Goal: Task Accomplishment & Management: Manage account settings

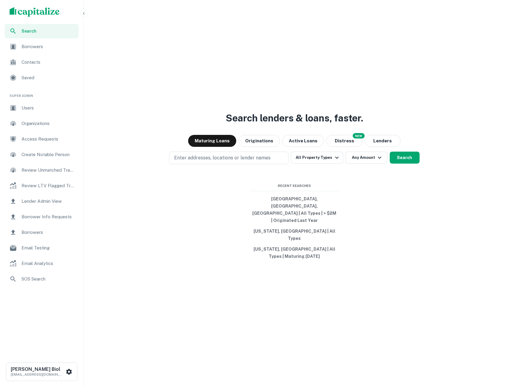
click at [45, 213] on span "Borrower Info Requests" at bounding box center [48, 216] width 53 height 7
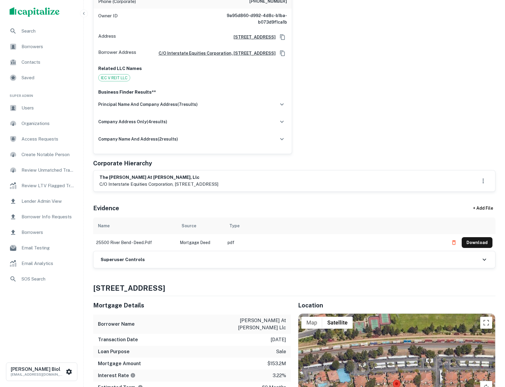
scroll to position [257, 0]
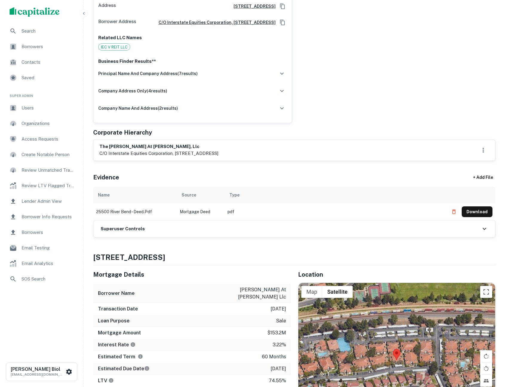
click at [226, 224] on div "Superuser Controls" at bounding box center [295, 228] width 402 height 17
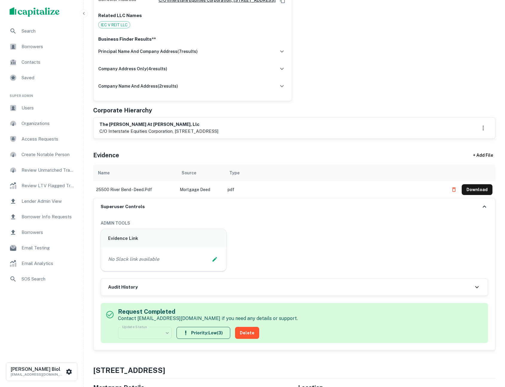
scroll to position [302, 0]
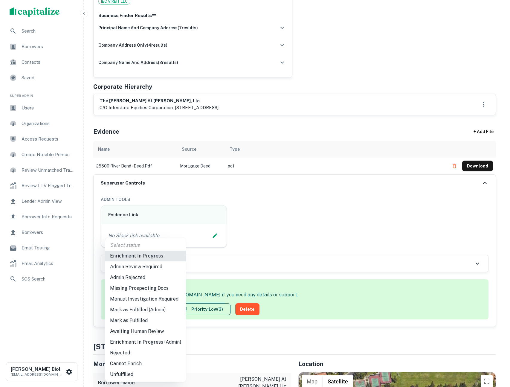
click at [346, 223] on div at bounding box center [255, 193] width 510 height 387
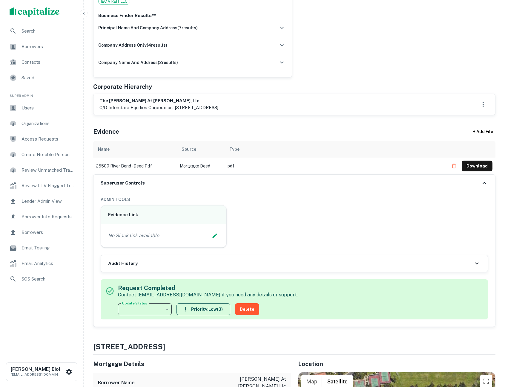
scroll to position [0, 0]
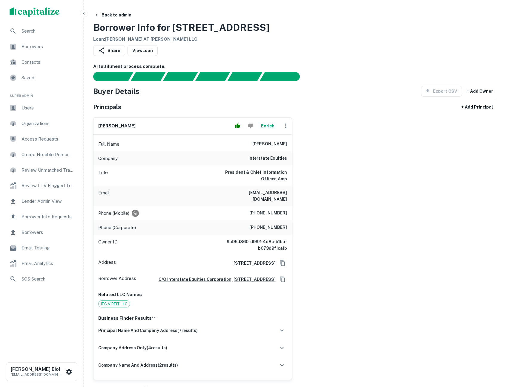
click at [382, 171] on div "marshall boyd Enrich Full Name marshall boyd Company interstate equities Title …" at bounding box center [291, 245] width 407 height 267
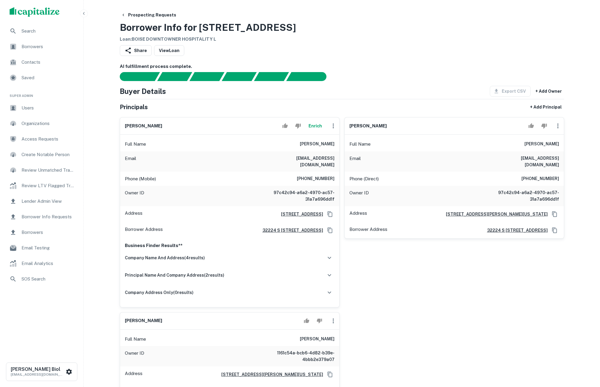
scroll to position [133, 0]
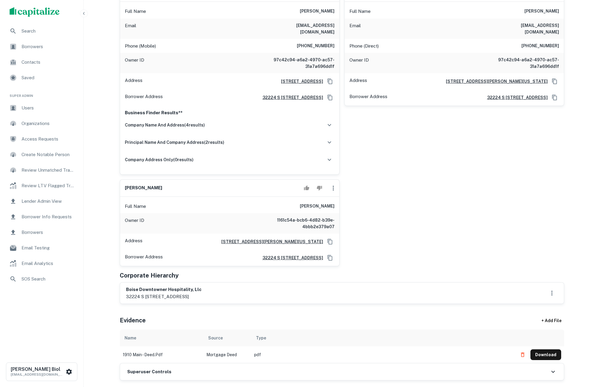
click at [467, 212] on div "gurbir singh sandhu Enrich Full Name gurbir singh sandhu Email cool4everkaran@h…" at bounding box center [339, 123] width 449 height 286
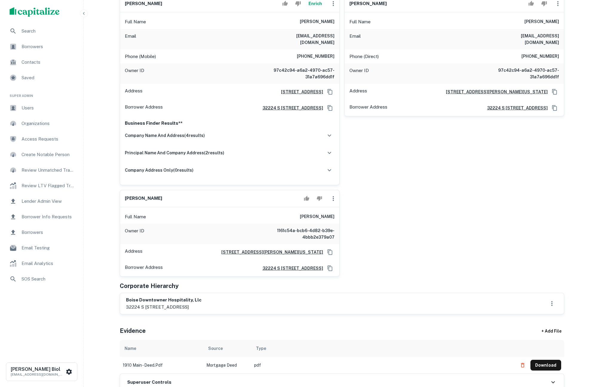
scroll to position [0, 0]
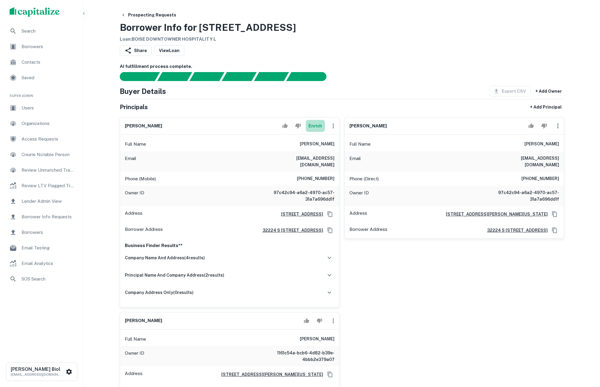
click at [318, 124] on button "Enrich" at bounding box center [315, 126] width 19 height 12
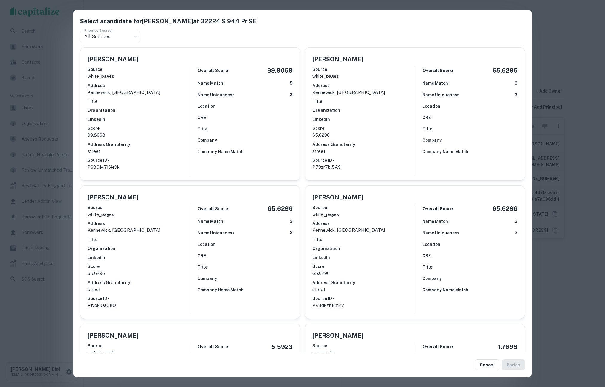
click at [42, 327] on div "Select a candidate for Gurbir Singh Sandhu at 32224 S 944 Pr SE Filter by Sourc…" at bounding box center [302, 193] width 605 height 387
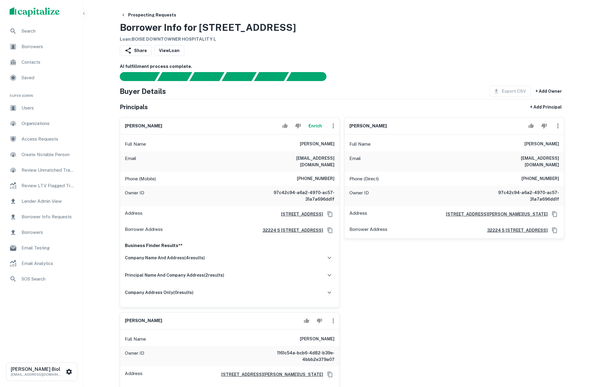
click at [453, 40] on div "Prospecting Requests Borrower Info for 1711 W MAIN ST Loan : BOISE DOWNTOWNER H…" at bounding box center [342, 26] width 445 height 33
